Goal: Task Accomplishment & Management: Complete application form

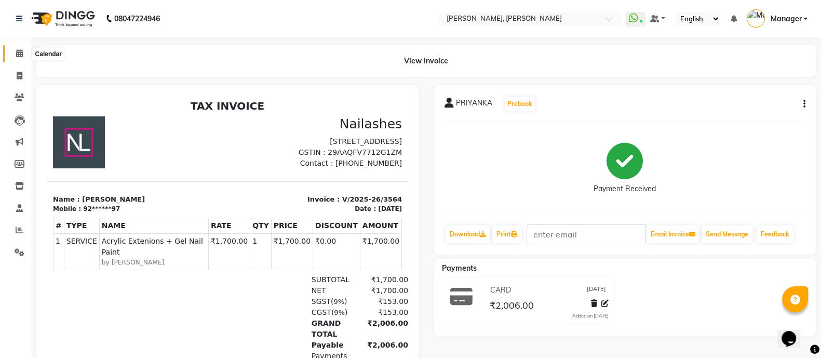
drag, startPoint x: 0, startPoint y: 0, endPoint x: 17, endPoint y: 48, distance: 51.3
click at [17, 48] on span at bounding box center [19, 54] width 18 height 12
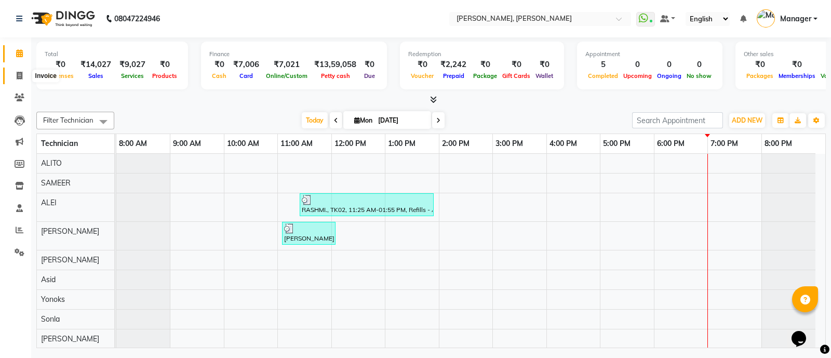
click at [21, 72] on icon at bounding box center [20, 76] width 6 height 8
select select "service"
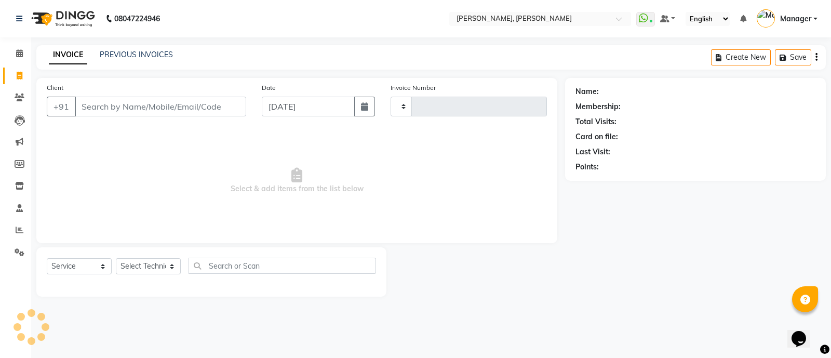
type input "3565"
select select "3767"
click at [140, 267] on select "Select Technician [PERSON_NAME] [PERSON_NAME] Asid Hanmi [PERSON_NAME] Manager …" at bounding box center [148, 266] width 65 height 16
select select "63957"
click at [116, 259] on select "Select Technician [PERSON_NAME] [PERSON_NAME] Asid Hanmi [PERSON_NAME] Manager …" at bounding box center [148, 266] width 65 height 16
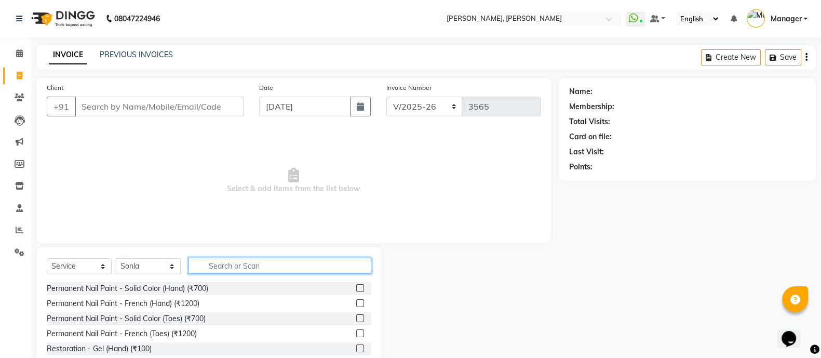
click at [249, 264] on input "text" at bounding box center [280, 266] width 183 height 16
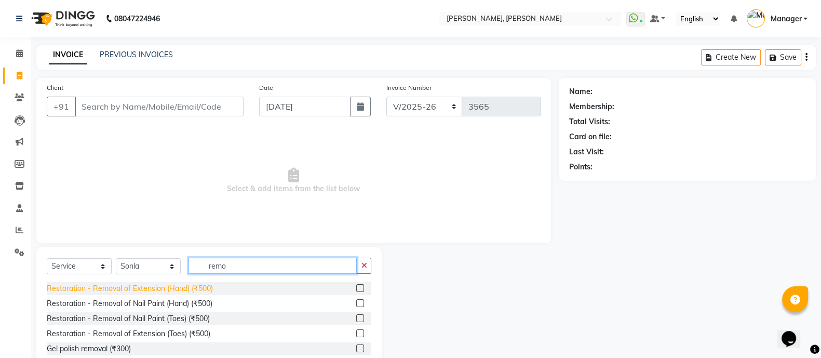
type input "remo"
drag, startPoint x: 181, startPoint y: 287, endPoint x: 208, endPoint y: 286, distance: 27.1
click at [208, 286] on div "Restoration - Removal of Extension (Hand) (₹500)" at bounding box center [130, 288] width 166 height 11
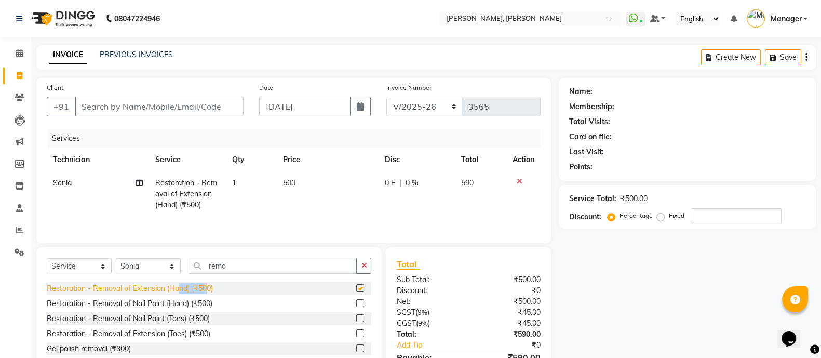
checkbox input "false"
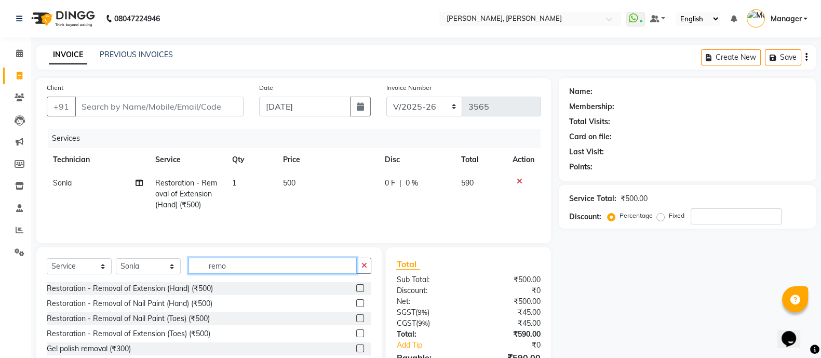
click at [240, 269] on input "remo" at bounding box center [273, 266] width 168 height 16
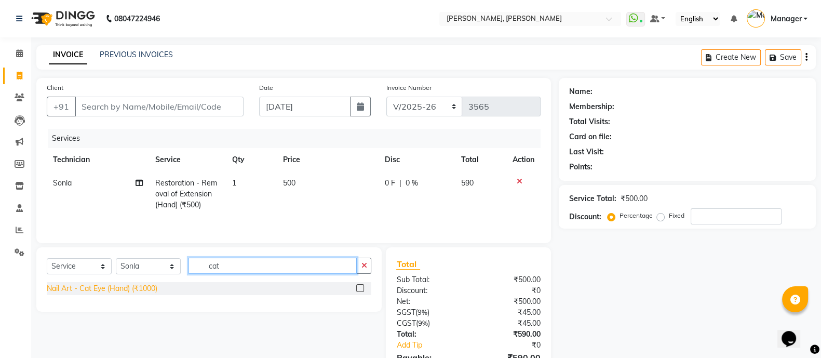
type input "cat"
click at [135, 293] on div "Nail Art - Cat Eye (Hand) (₹1000)" at bounding box center [102, 288] width 111 height 11
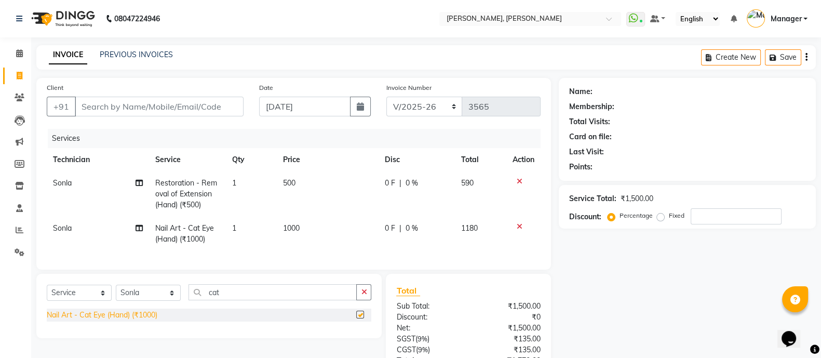
checkbox input "false"
click at [299, 185] on td "500" at bounding box center [328, 193] width 102 height 45
select select "63957"
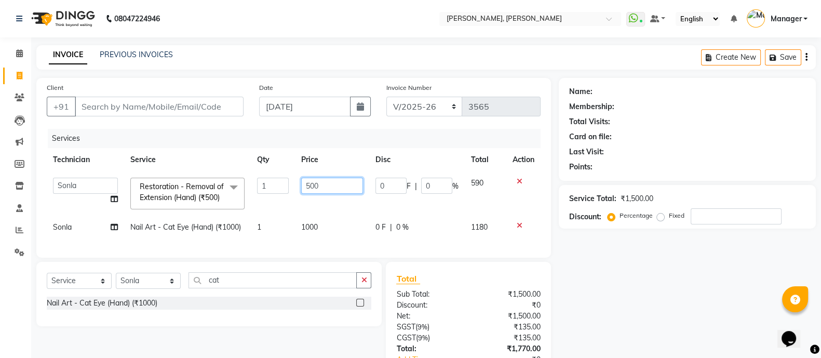
click at [340, 184] on input "500" at bounding box center [332, 186] width 62 height 16
type input "250"
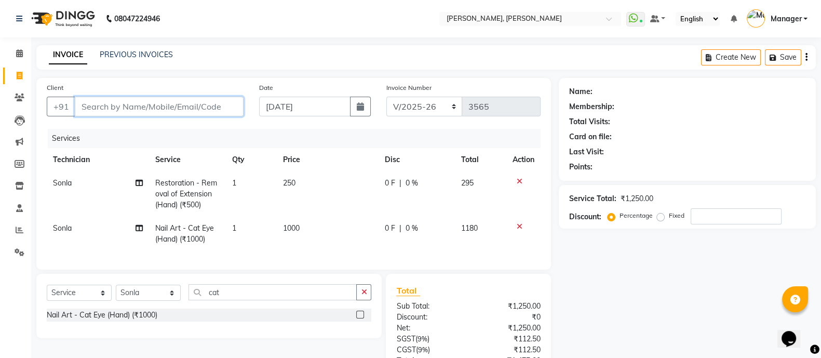
click at [132, 110] on input "Client" at bounding box center [159, 107] width 169 height 20
type input "9"
type input "0"
type input "9717592812"
click at [222, 104] on span "Add Client" at bounding box center [216, 106] width 41 height 10
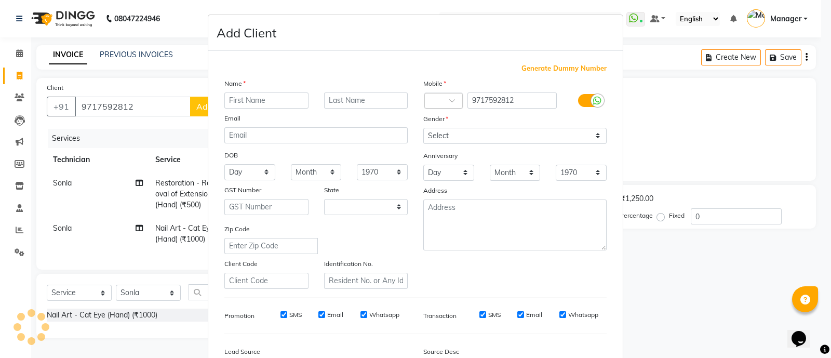
select select "21"
click at [242, 102] on input "text" at bounding box center [266, 100] width 84 height 16
type input "Sana"
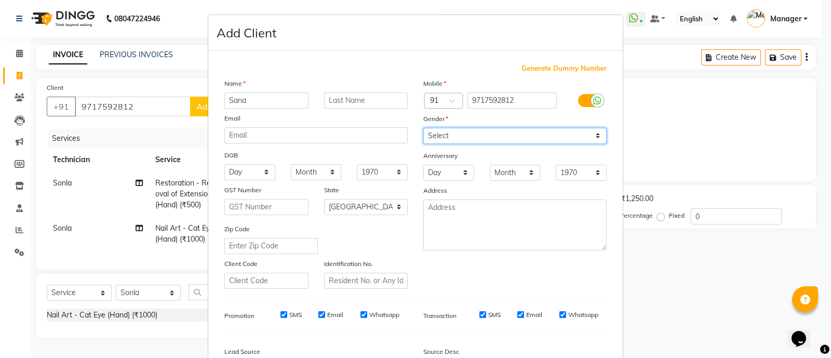
click at [454, 141] on select "Select [DEMOGRAPHIC_DATA] [DEMOGRAPHIC_DATA] Other Prefer Not To Say" at bounding box center [514, 136] width 183 height 16
select select "[DEMOGRAPHIC_DATA]"
click at [423, 128] on select "Select [DEMOGRAPHIC_DATA] [DEMOGRAPHIC_DATA] Other Prefer Not To Say" at bounding box center [514, 136] width 183 height 16
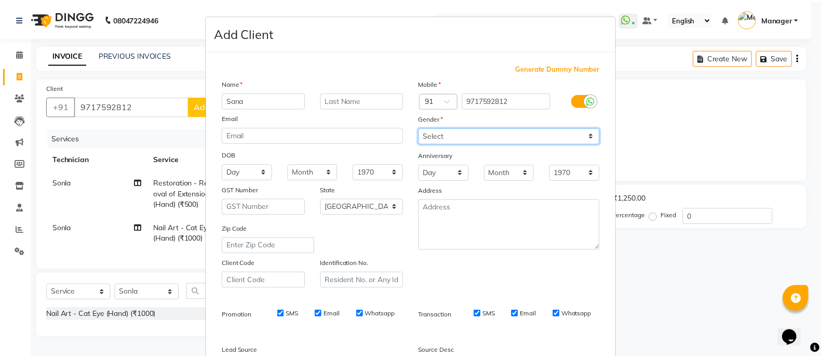
scroll to position [127, 0]
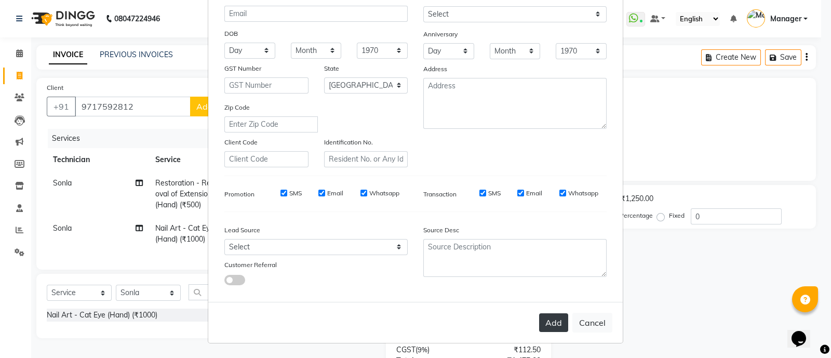
click at [559, 317] on button "Add" at bounding box center [553, 322] width 29 height 19
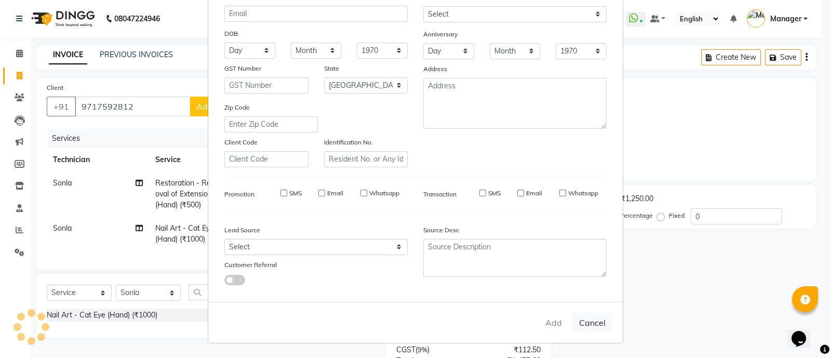
type input "97******12"
select select
select select "null"
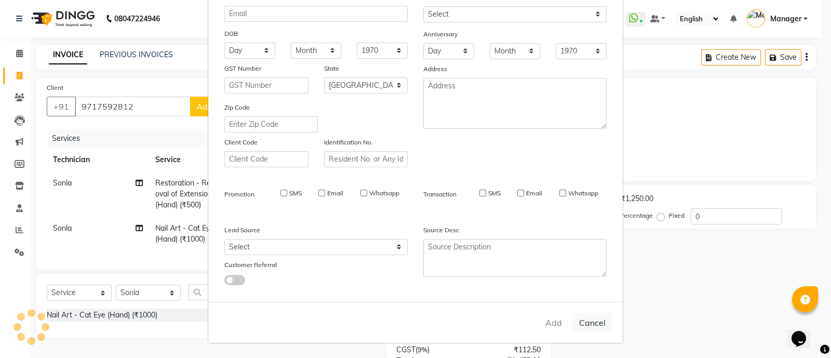
select select
checkbox input "false"
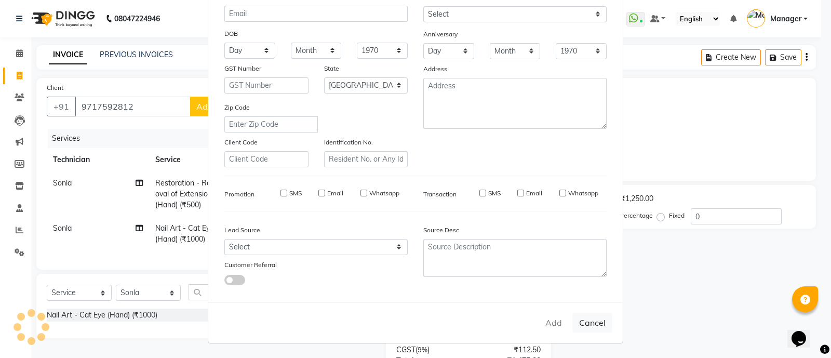
checkbox input "false"
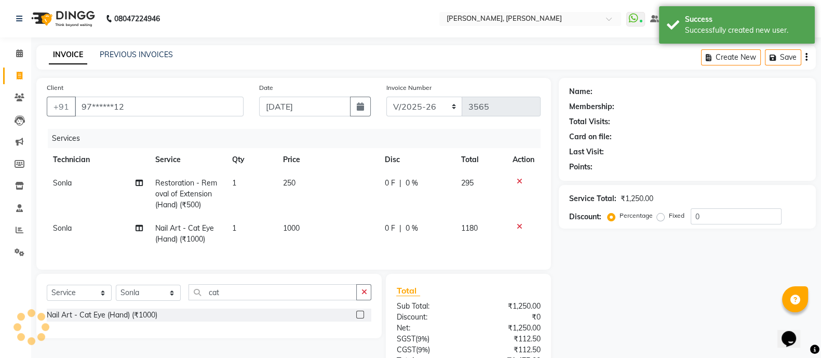
scroll to position [94, 0]
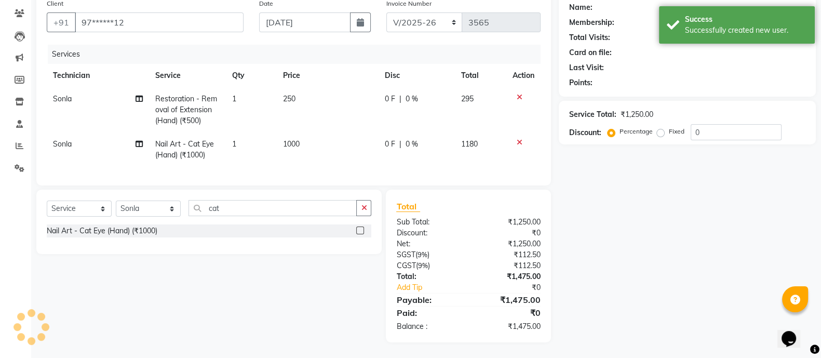
select select "1: Object"
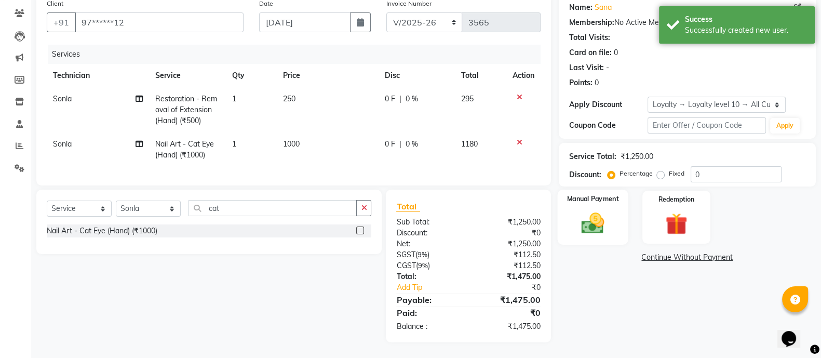
click at [605, 210] on img at bounding box center [592, 223] width 37 height 26
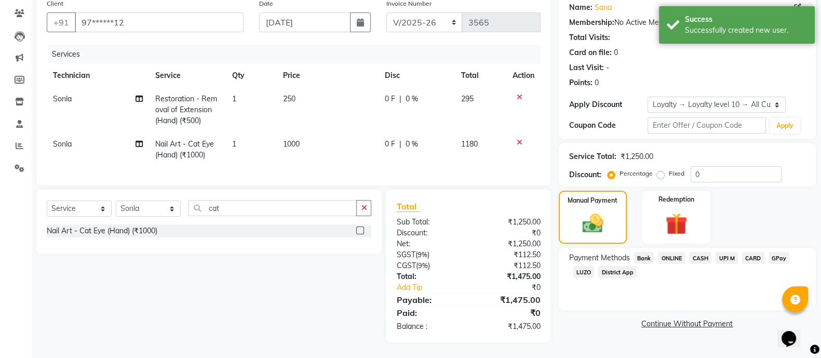
click at [680, 252] on span "ONLINE" at bounding box center [671, 258] width 27 height 12
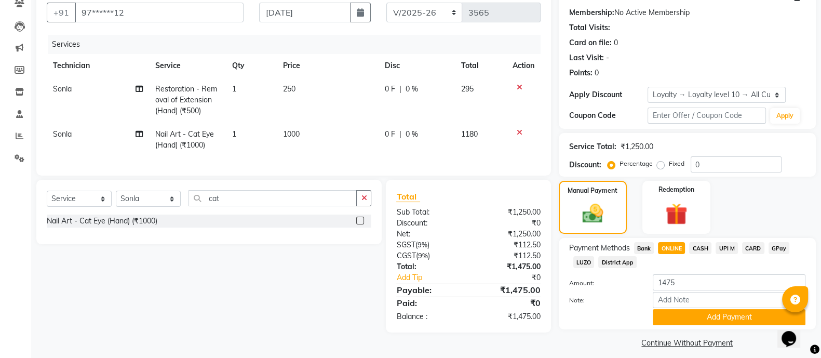
scroll to position [103, 0]
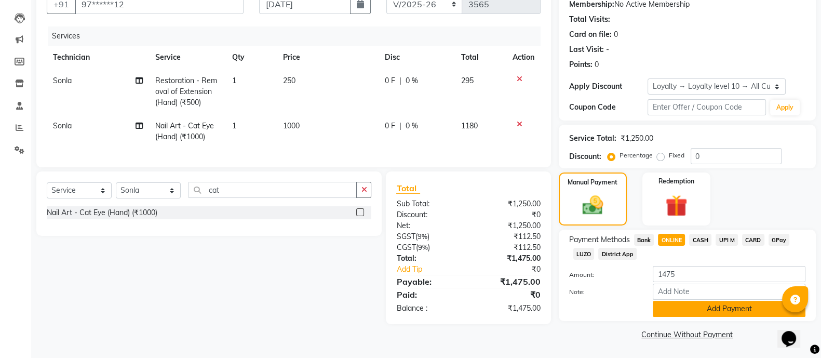
click at [729, 304] on button "Add Payment" at bounding box center [729, 309] width 153 height 16
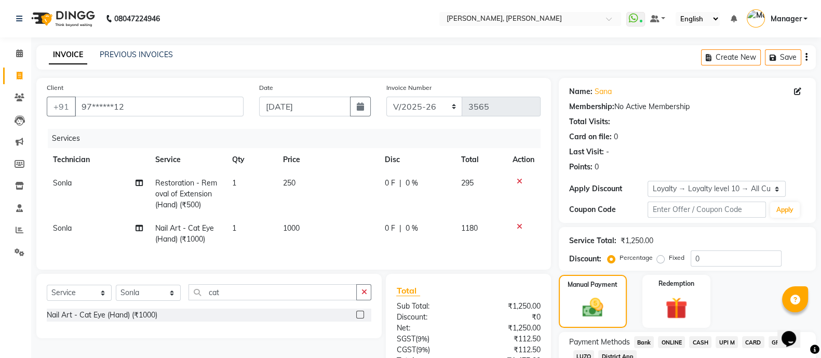
scroll to position [168, 0]
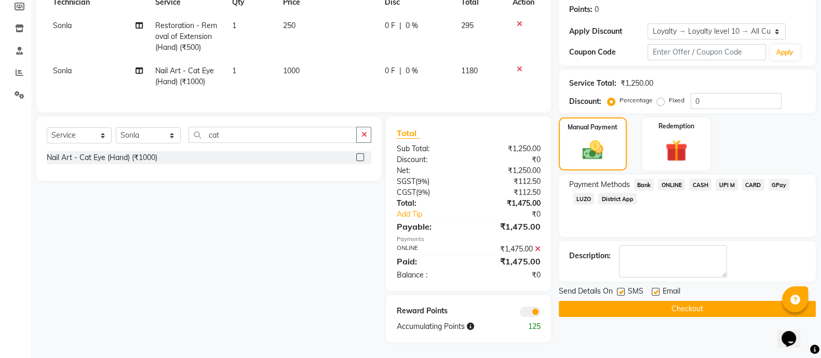
click at [621, 288] on label at bounding box center [621, 292] width 8 height 8
click at [621, 289] on input "checkbox" at bounding box center [620, 292] width 7 height 7
checkbox input "false"
click at [663, 301] on button "Checkout" at bounding box center [687, 309] width 257 height 16
